Goal: Task Accomplishment & Management: Manage account settings

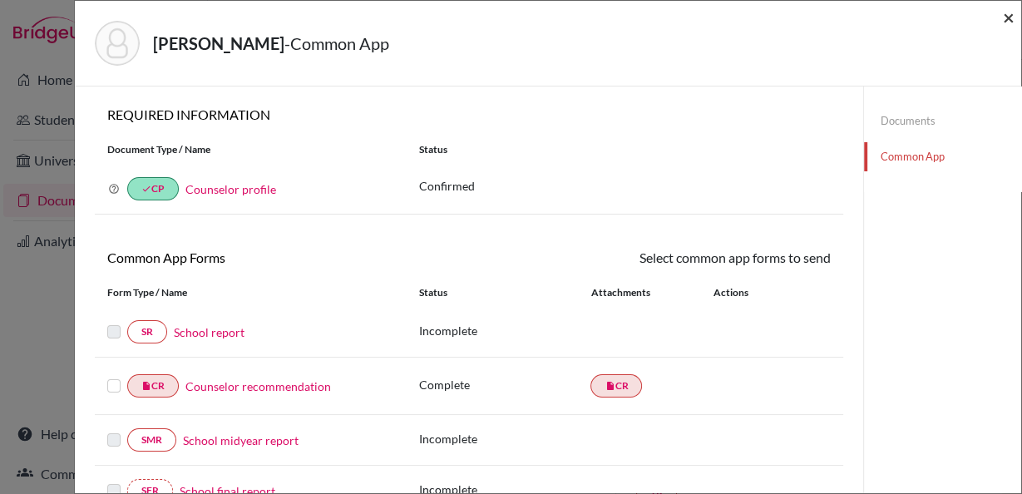
click at [1009, 18] on span "×" at bounding box center [1009, 17] width 12 height 24
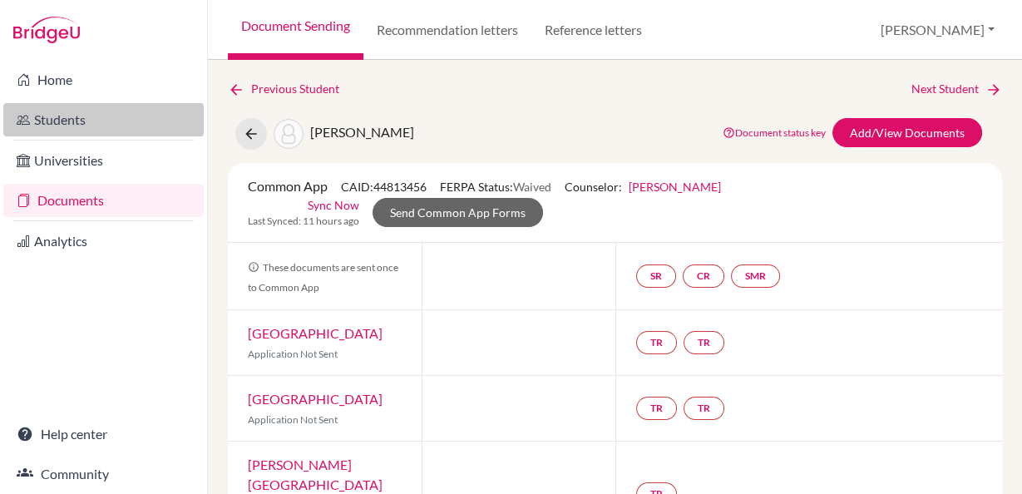
click at [79, 121] on link "Students" at bounding box center [103, 119] width 200 height 33
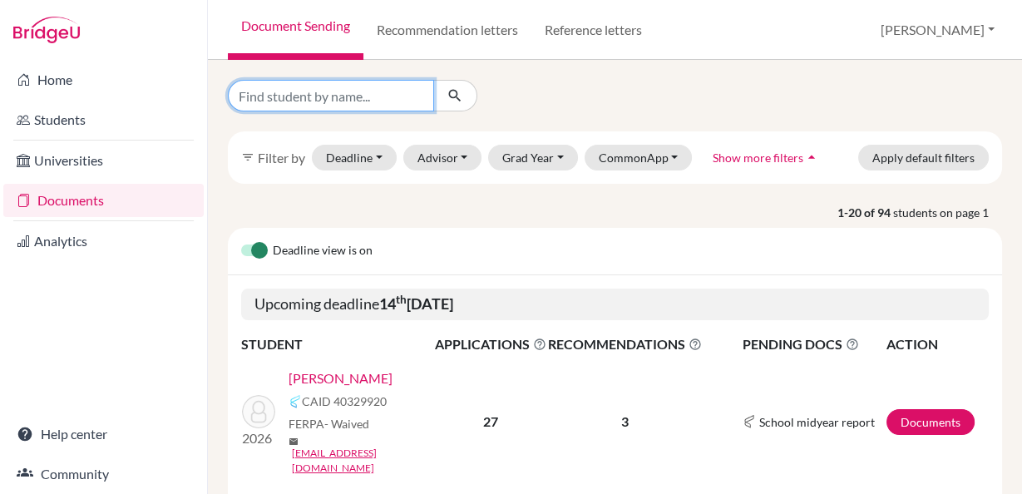
click at [313, 96] on input "Find student by name..." at bounding box center [331, 96] width 206 height 32
type input "[PERSON_NAME]"
click button "submit" at bounding box center [455, 96] width 44 height 32
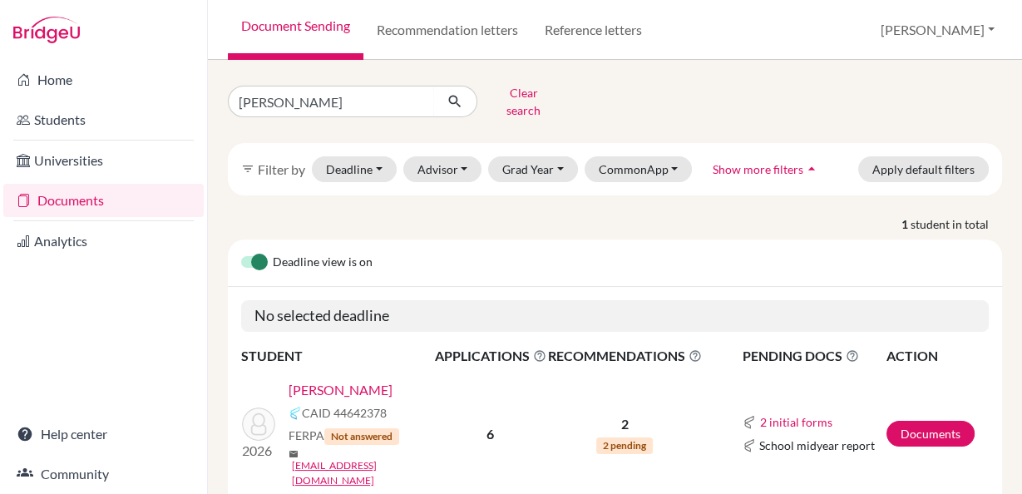
scroll to position [35, 0]
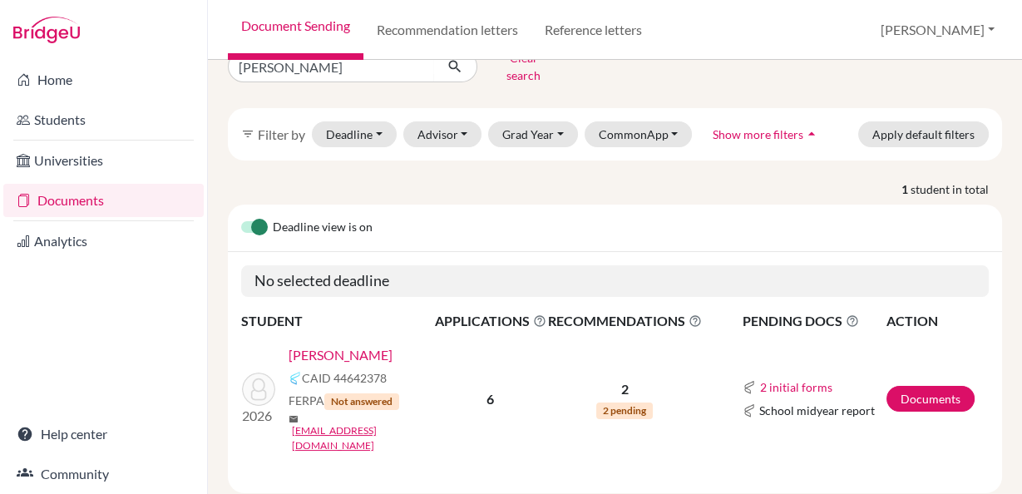
click at [330, 345] on link "Brewer, Alana" at bounding box center [340, 355] width 104 height 20
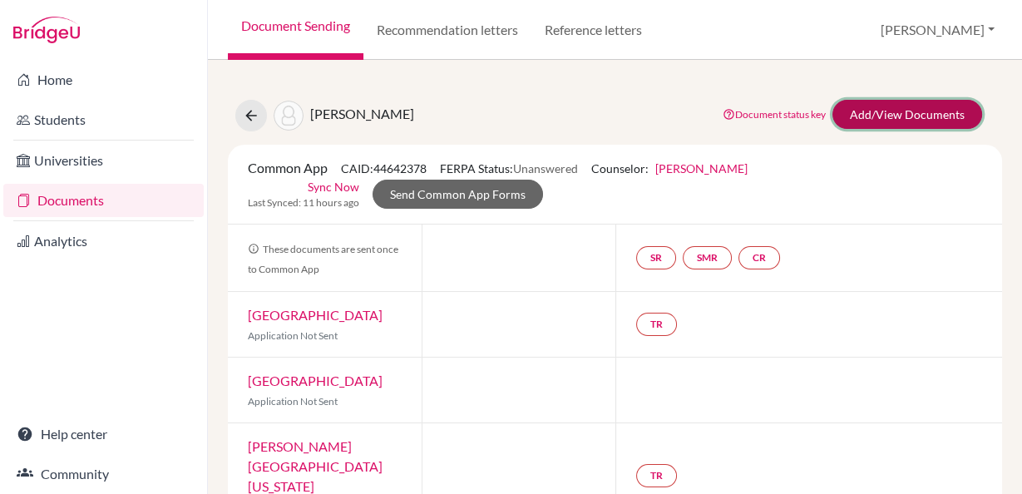
click at [864, 124] on link "Add/View Documents" at bounding box center [907, 114] width 150 height 29
